Goal: Task Accomplishment & Management: Manage account settings

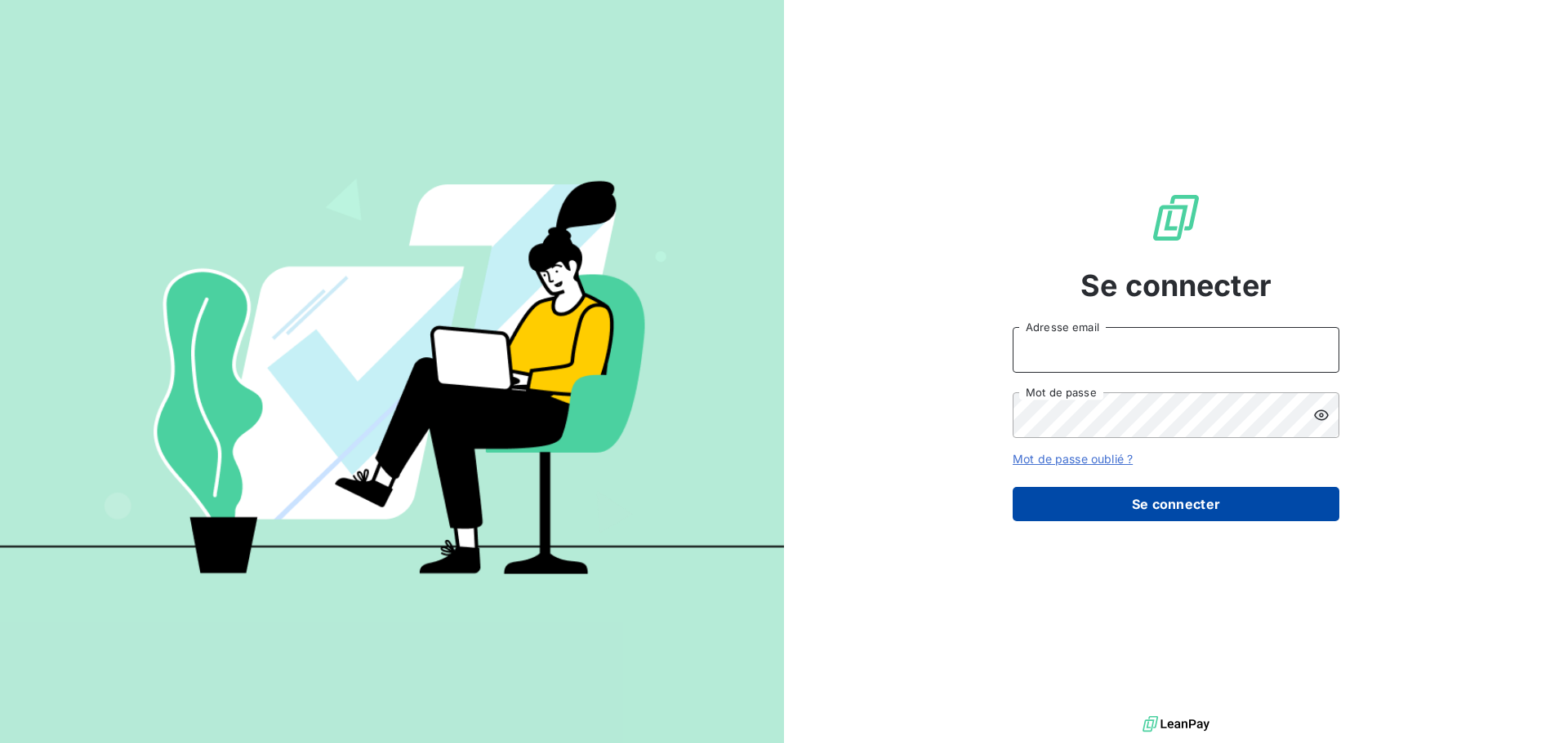
type input "[PERSON_NAME][EMAIL_ADDRESS][DOMAIN_NAME]"
click at [1171, 490] on button "Se connecter" at bounding box center [1176, 503] width 327 height 34
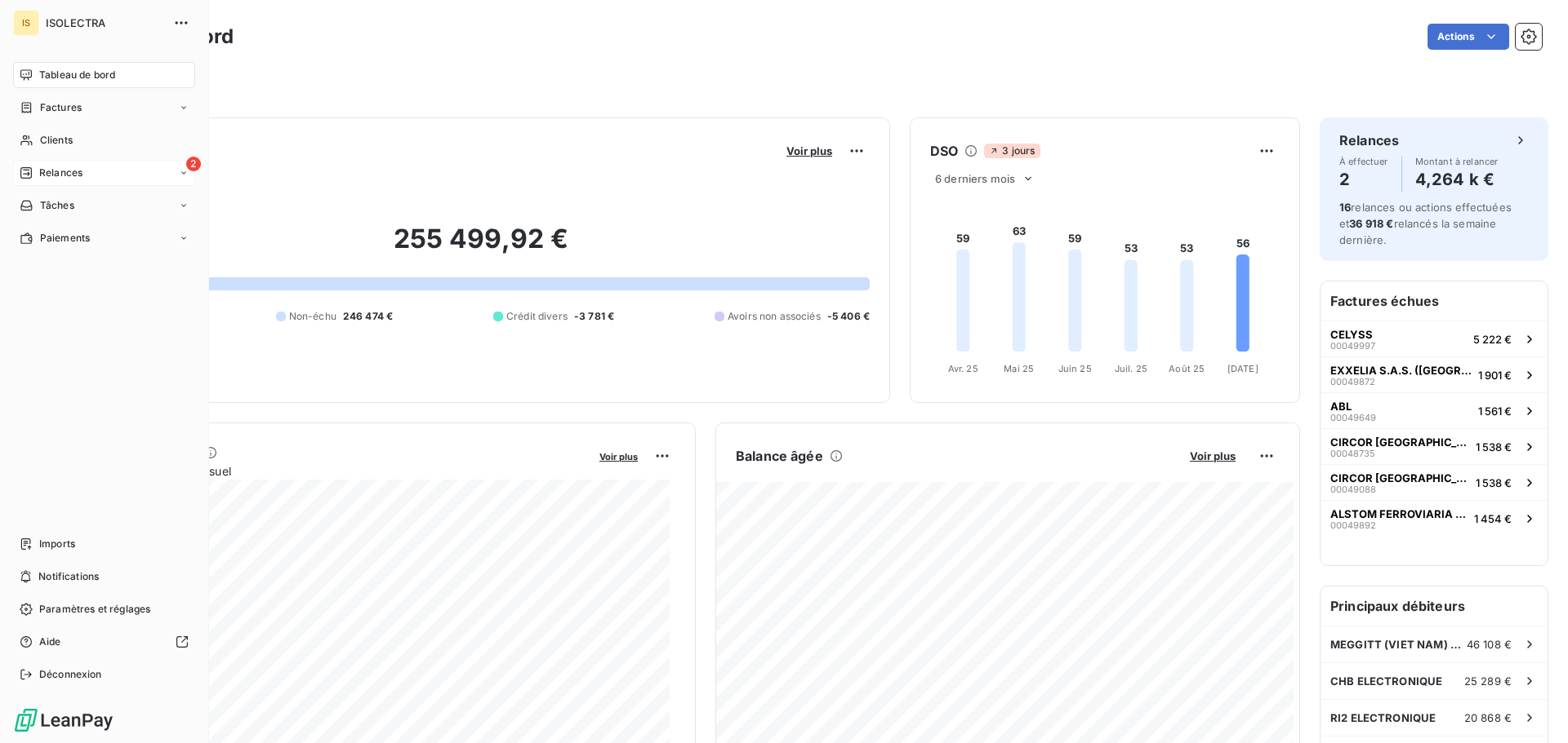
click at [45, 174] on span "Relances" at bounding box center [61, 172] width 44 height 15
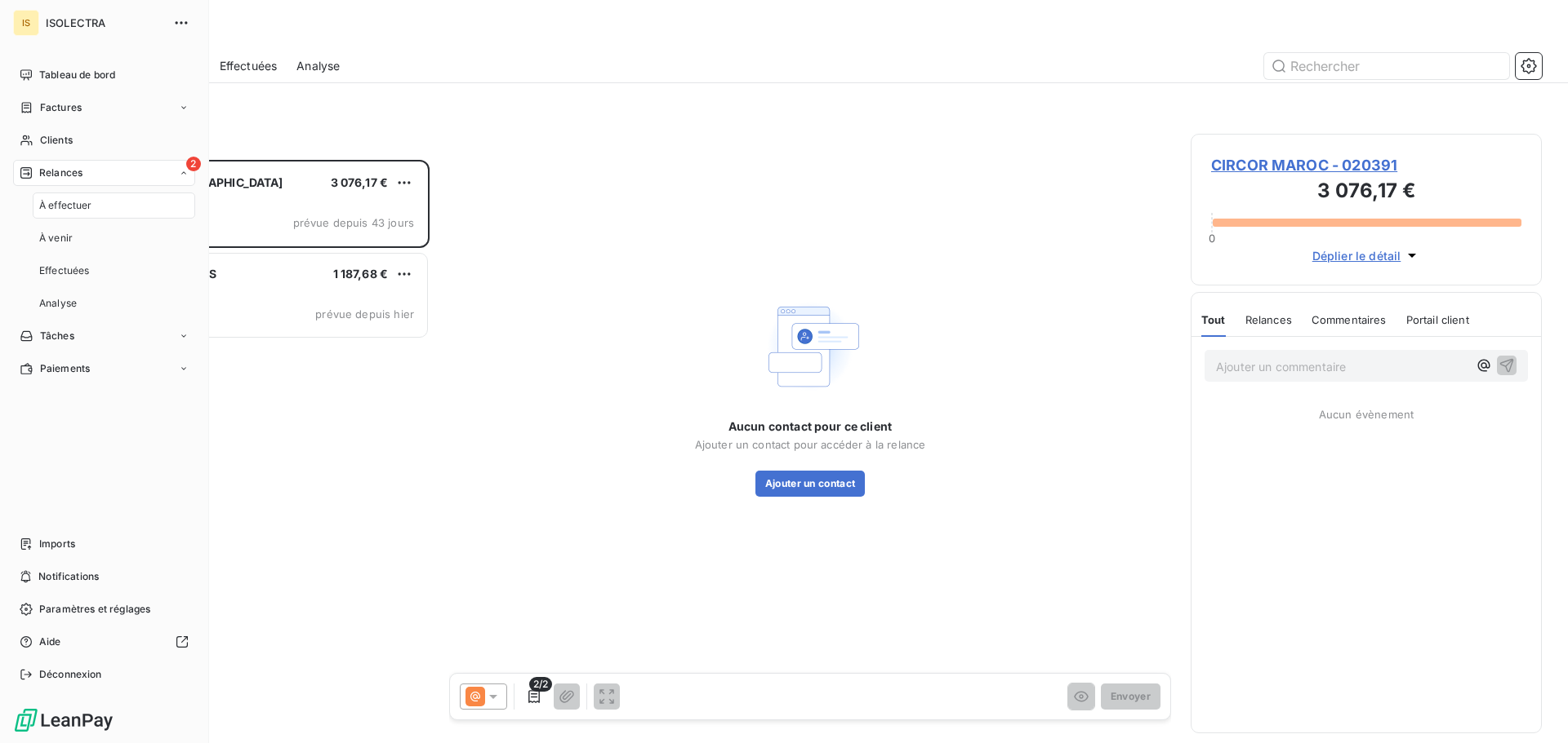
scroll to position [571, 339]
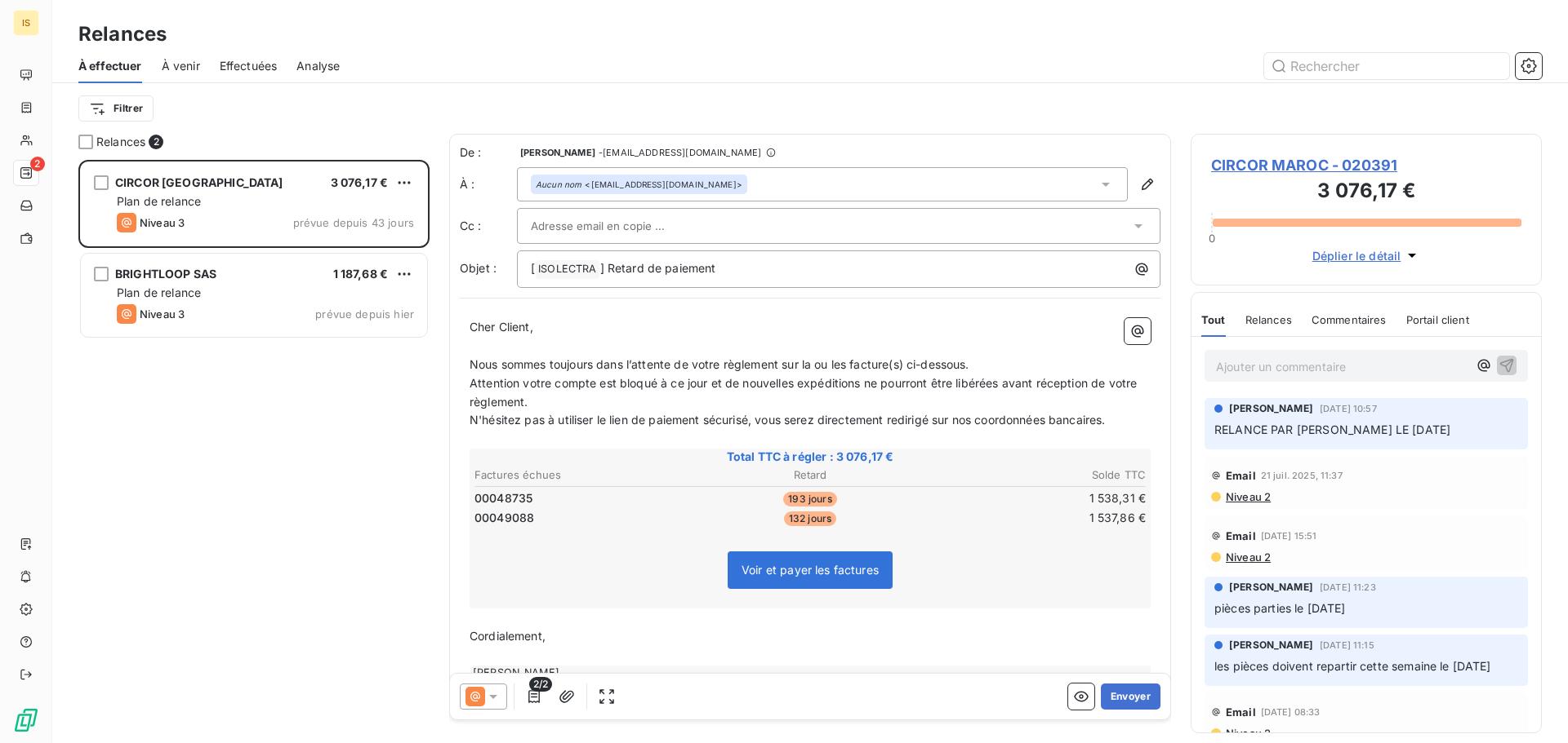
click at [294, 119] on div "Filtrer" at bounding box center [810, 109] width 1463 height 31
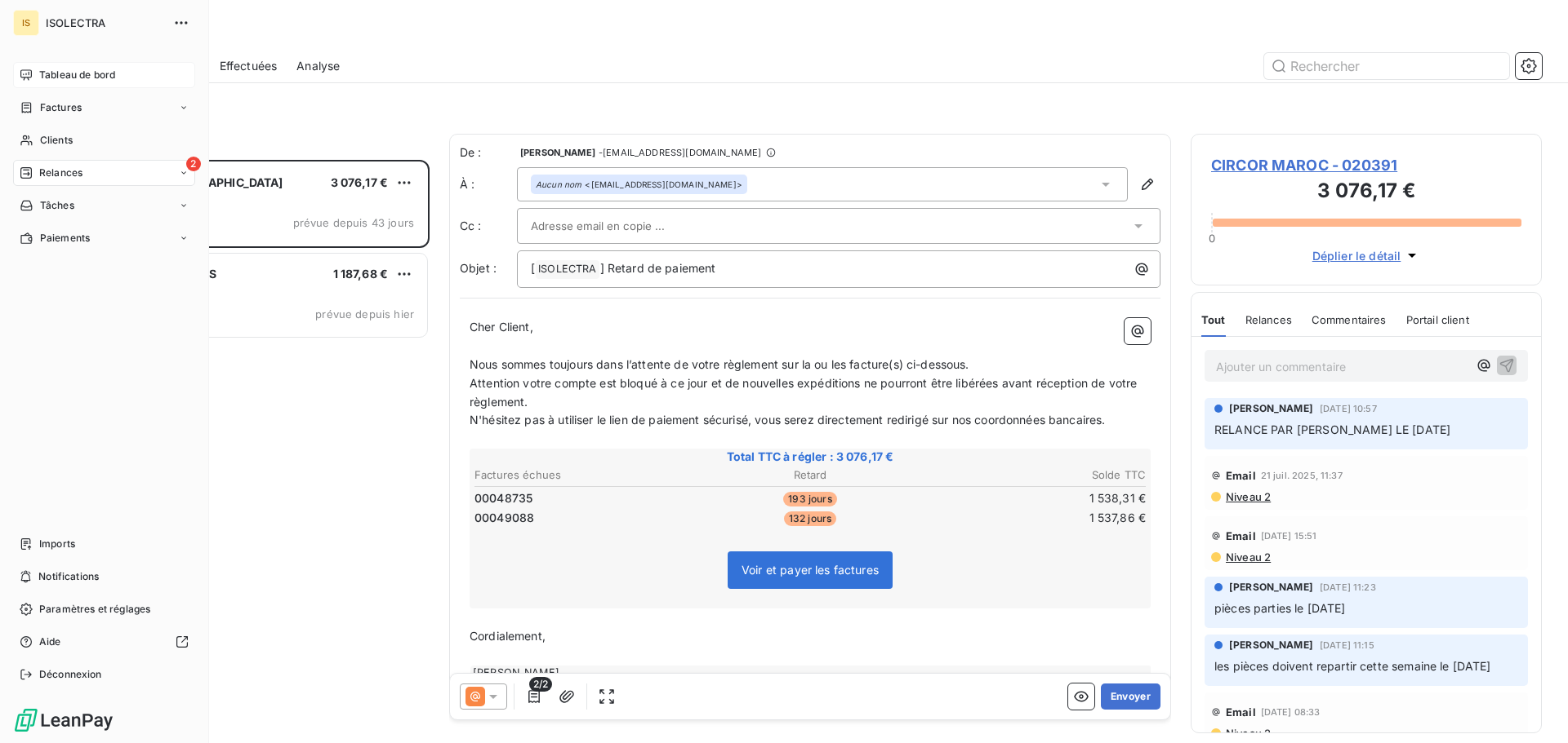
click at [52, 69] on span "Tableau de bord" at bounding box center [77, 75] width 76 height 15
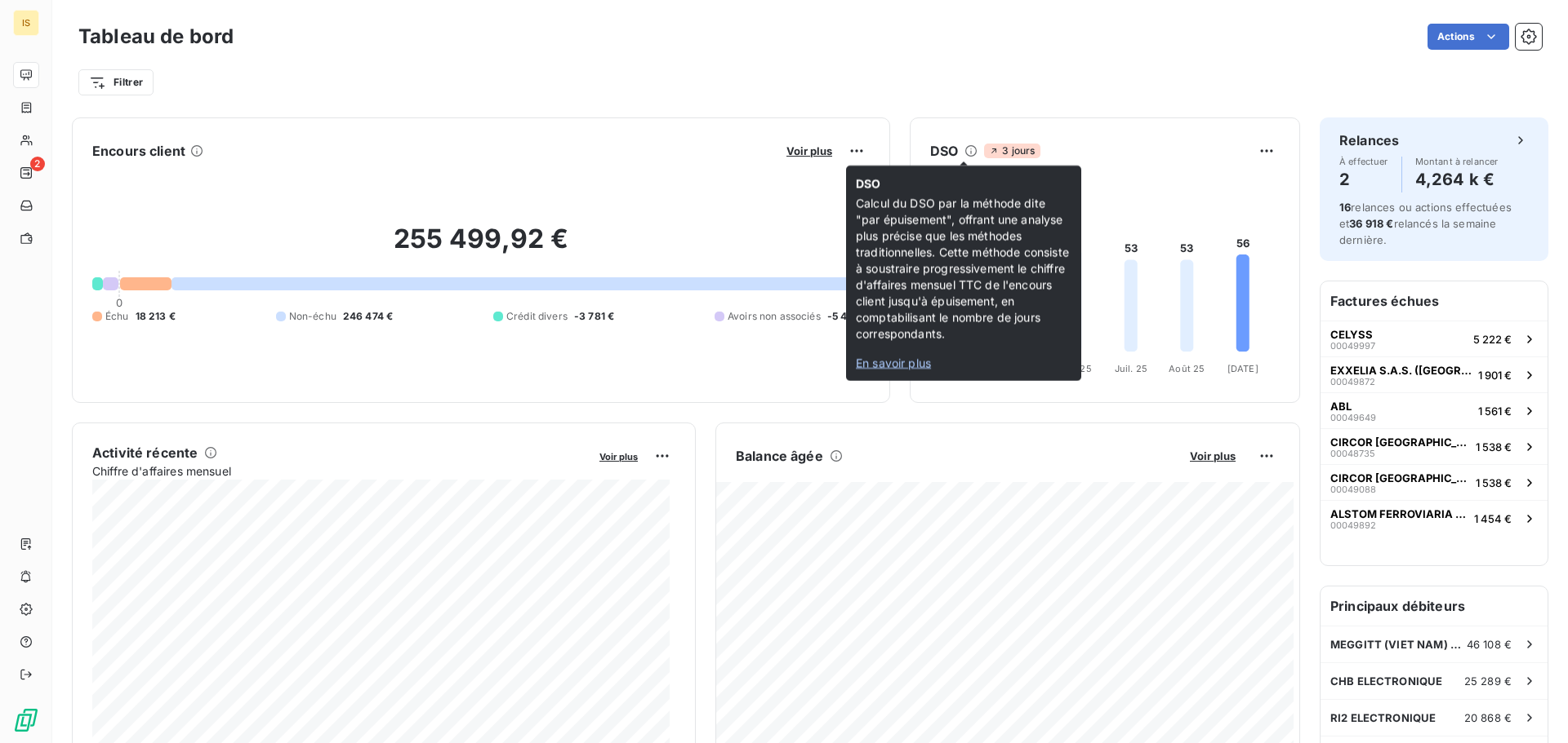
click at [964, 152] on icon at bounding box center [970, 151] width 13 height 13
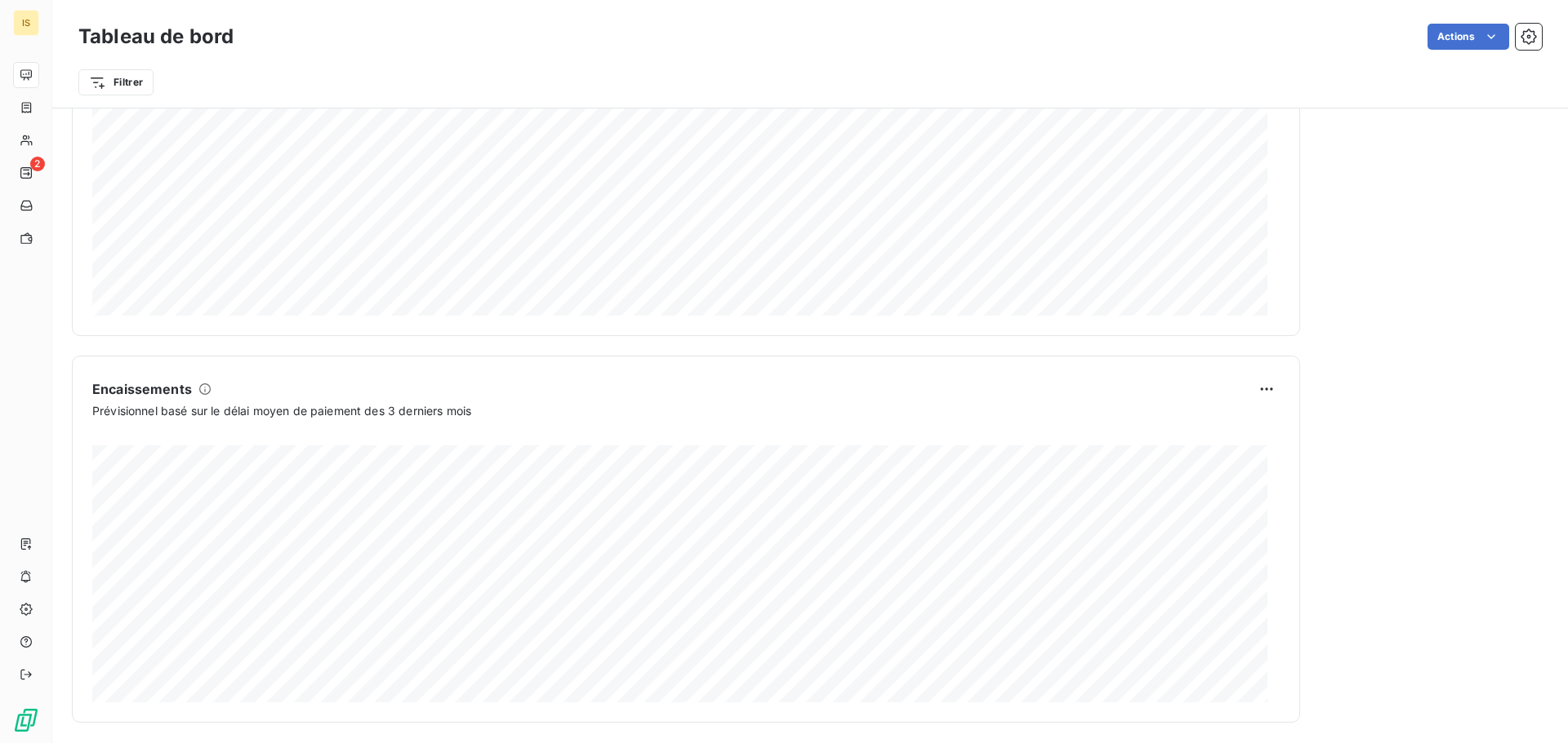
scroll to position [847, 0]
